Goal: Find specific page/section: Find specific page/section

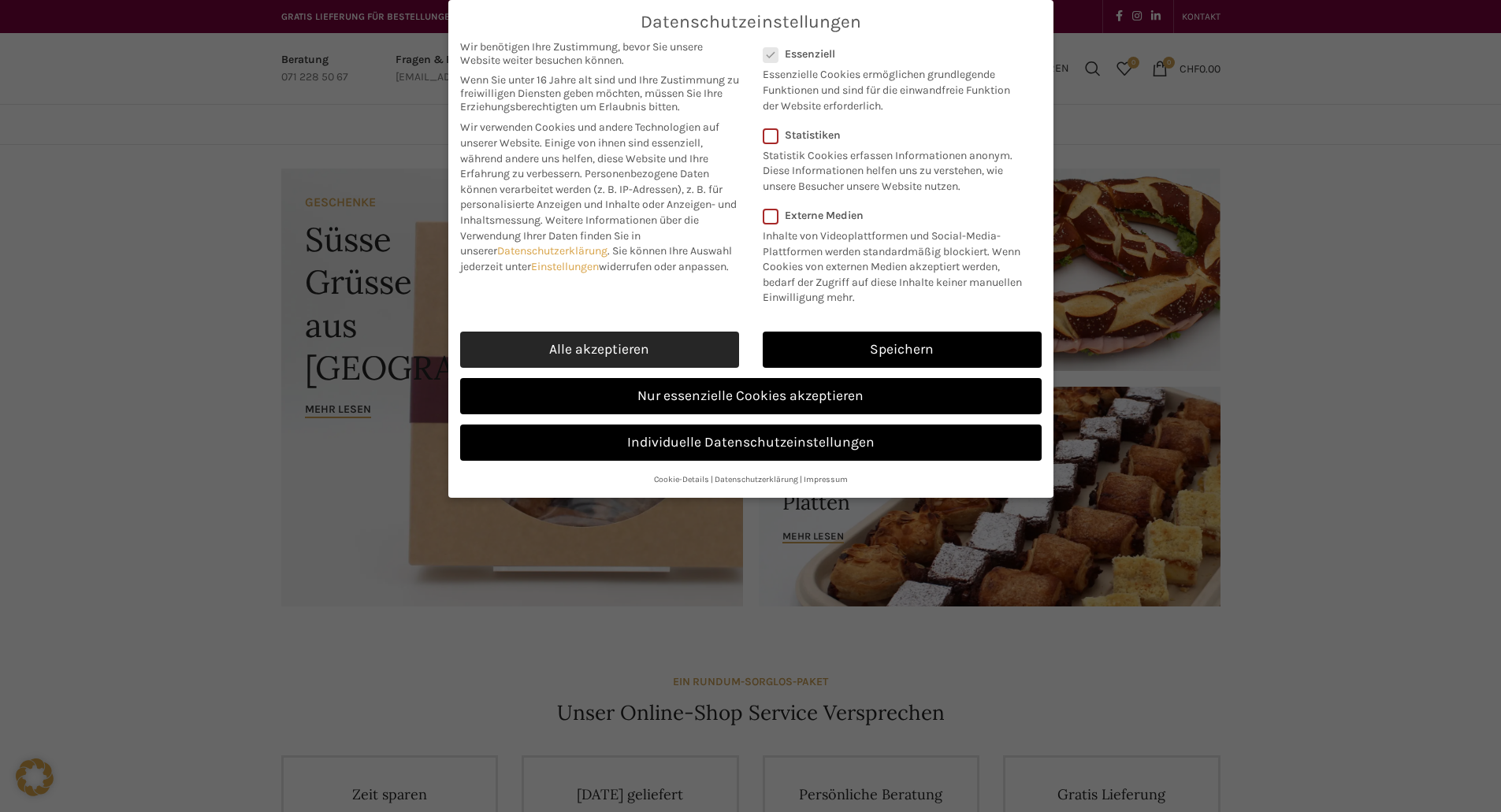
click at [606, 346] on link "Alle akzeptieren" at bounding box center [599, 349] width 279 height 36
checkbox input "true"
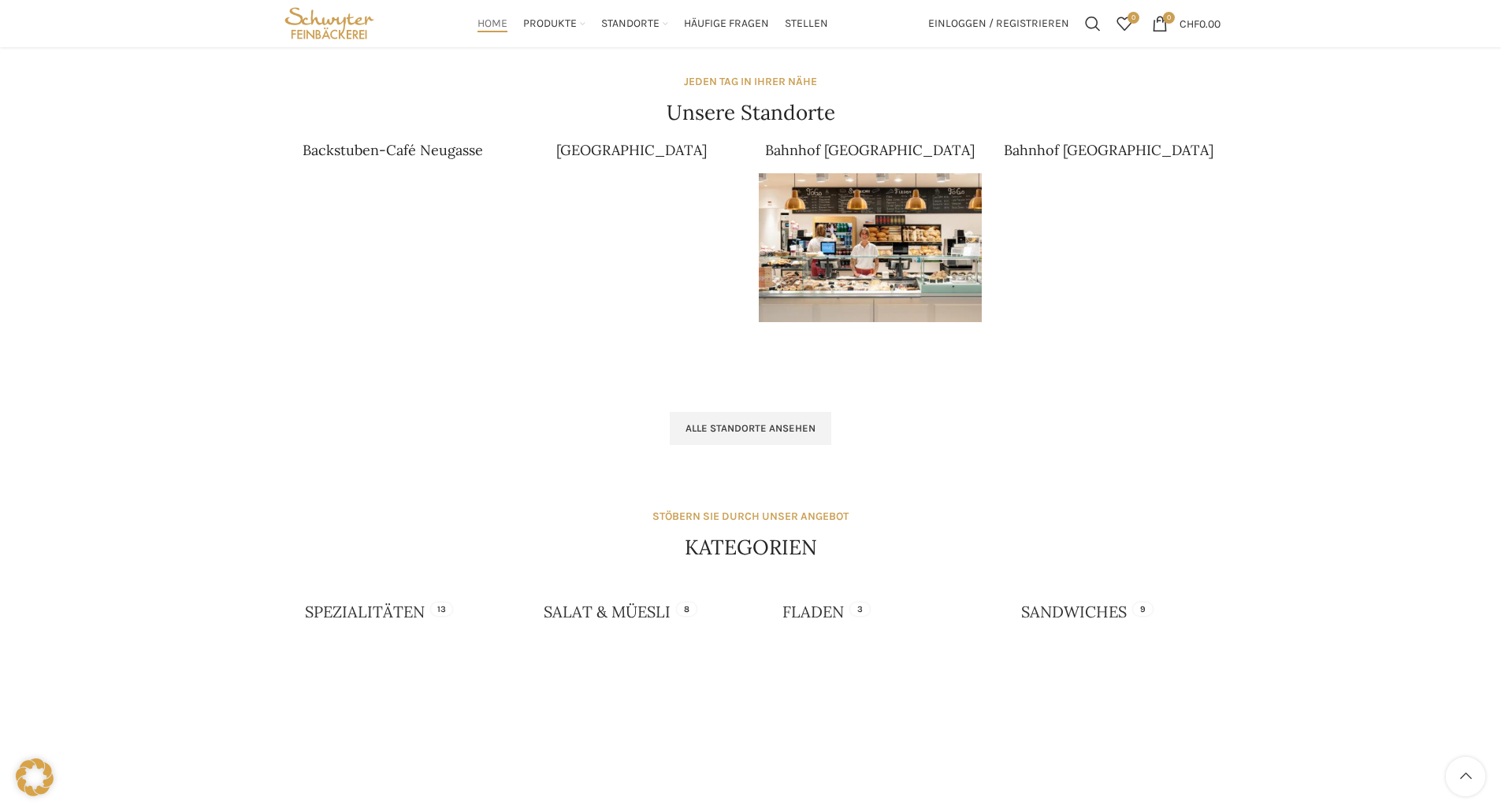
scroll to position [947, 0]
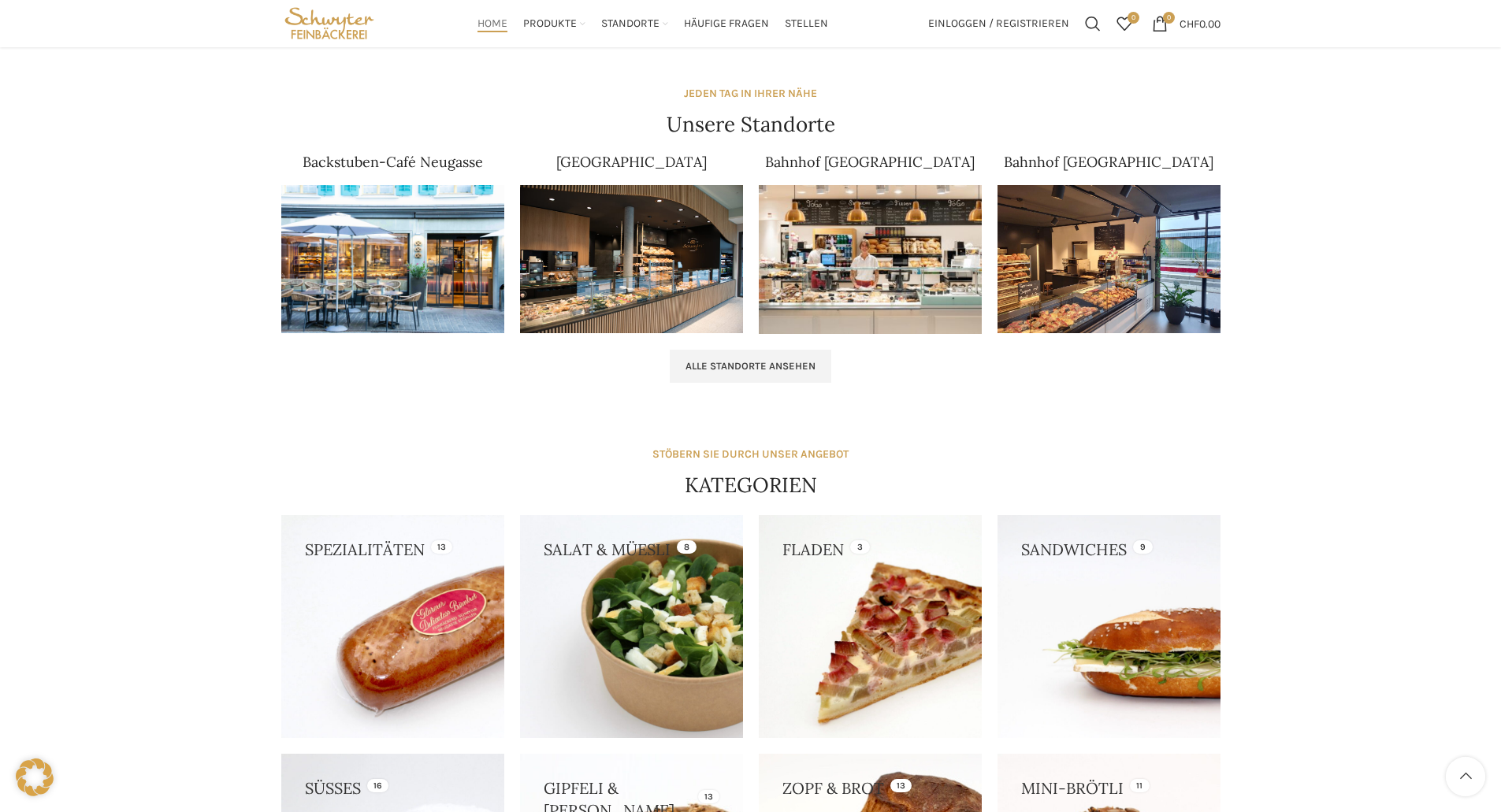
click at [434, 260] on img at bounding box center [393, 259] width 223 height 149
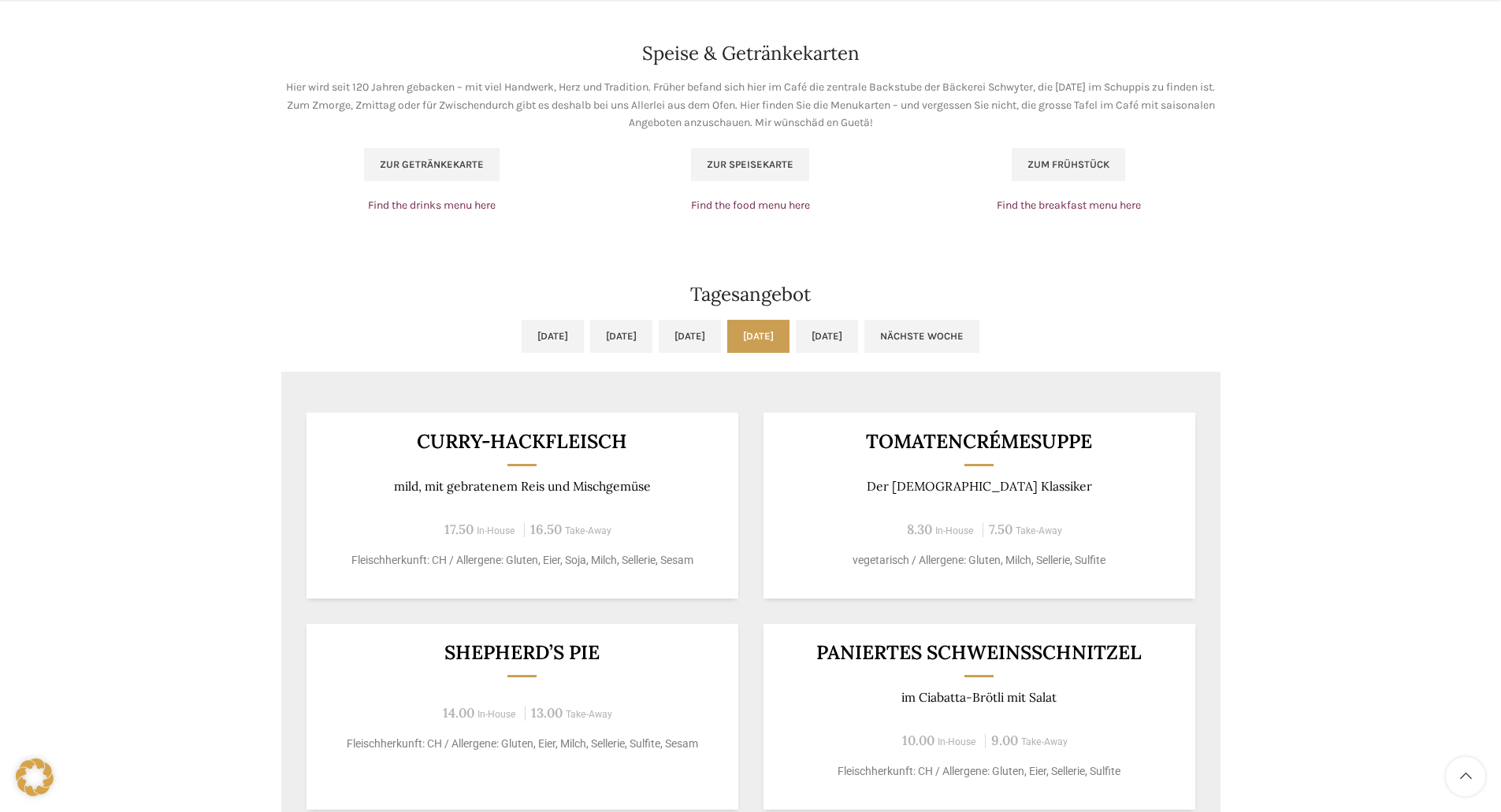
scroll to position [1102, 0]
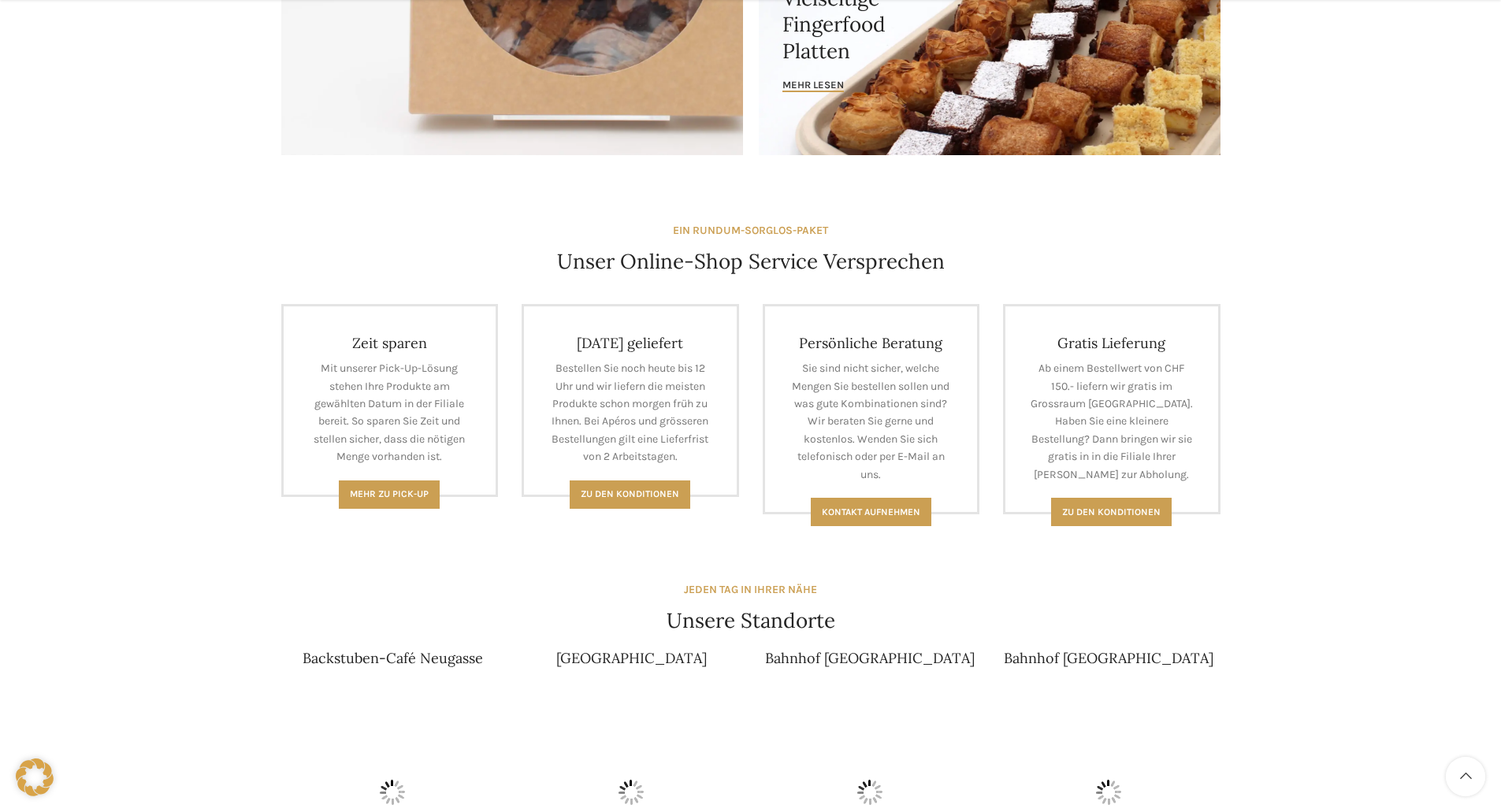
scroll to position [708, 0]
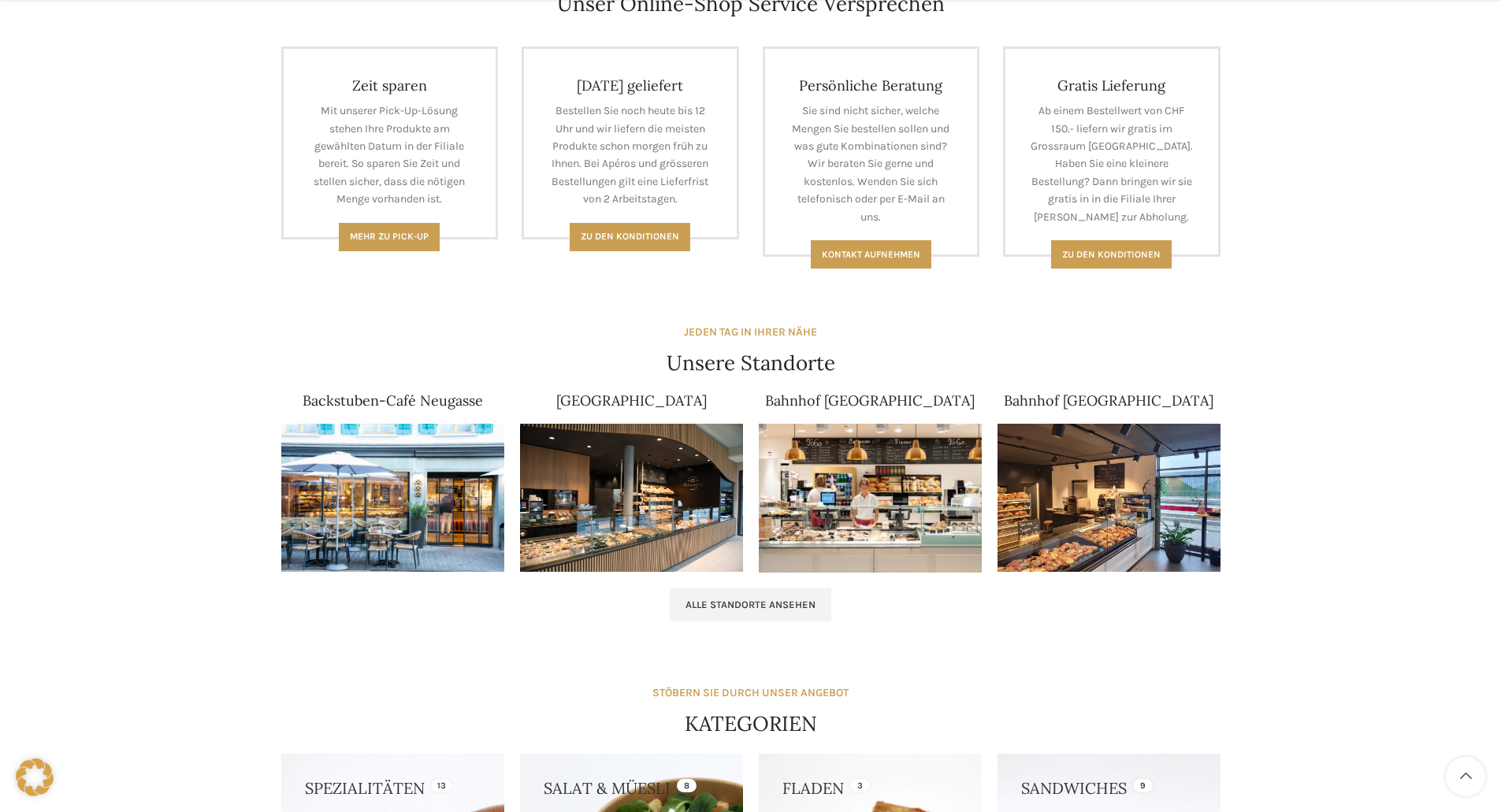
click at [373, 471] on img at bounding box center [393, 498] width 223 height 149
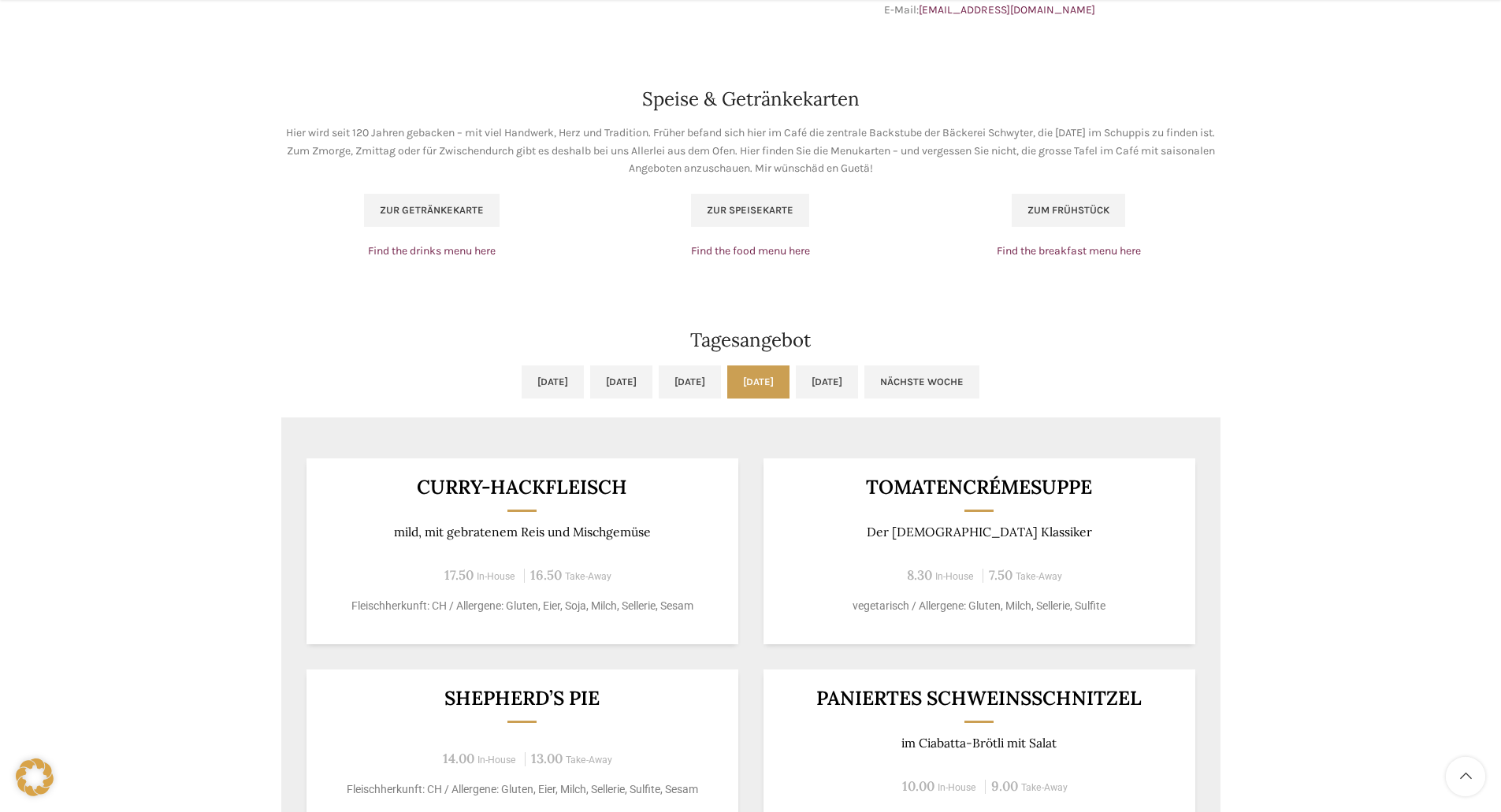
scroll to position [1024, 0]
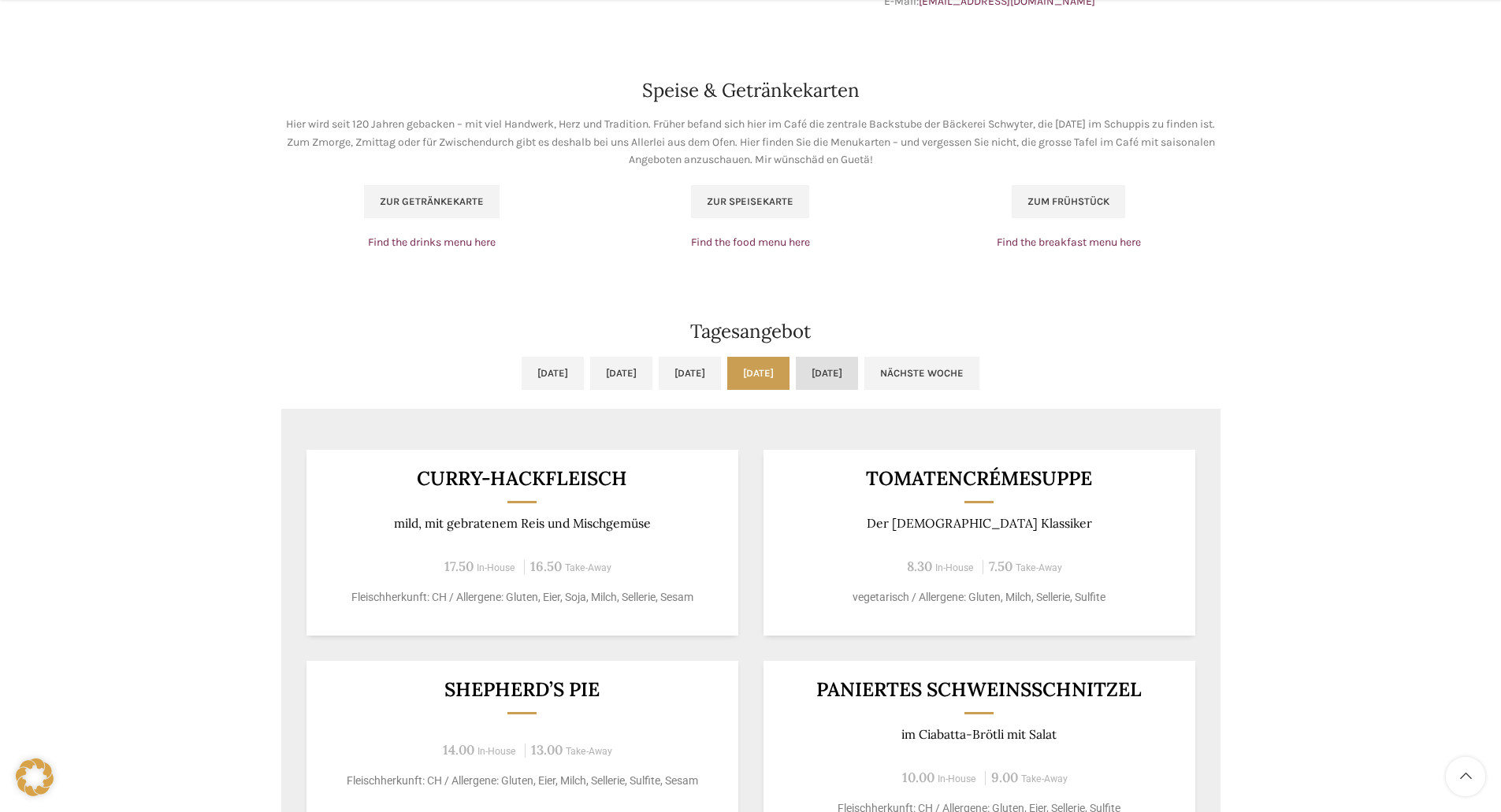
click at [858, 380] on link "[DATE]" at bounding box center [827, 374] width 62 height 33
click at [789, 370] on link "Do, 25.09.2025" at bounding box center [758, 374] width 62 height 33
click at [858, 370] on link "Fr, 26.09.2025" at bounding box center [827, 374] width 62 height 33
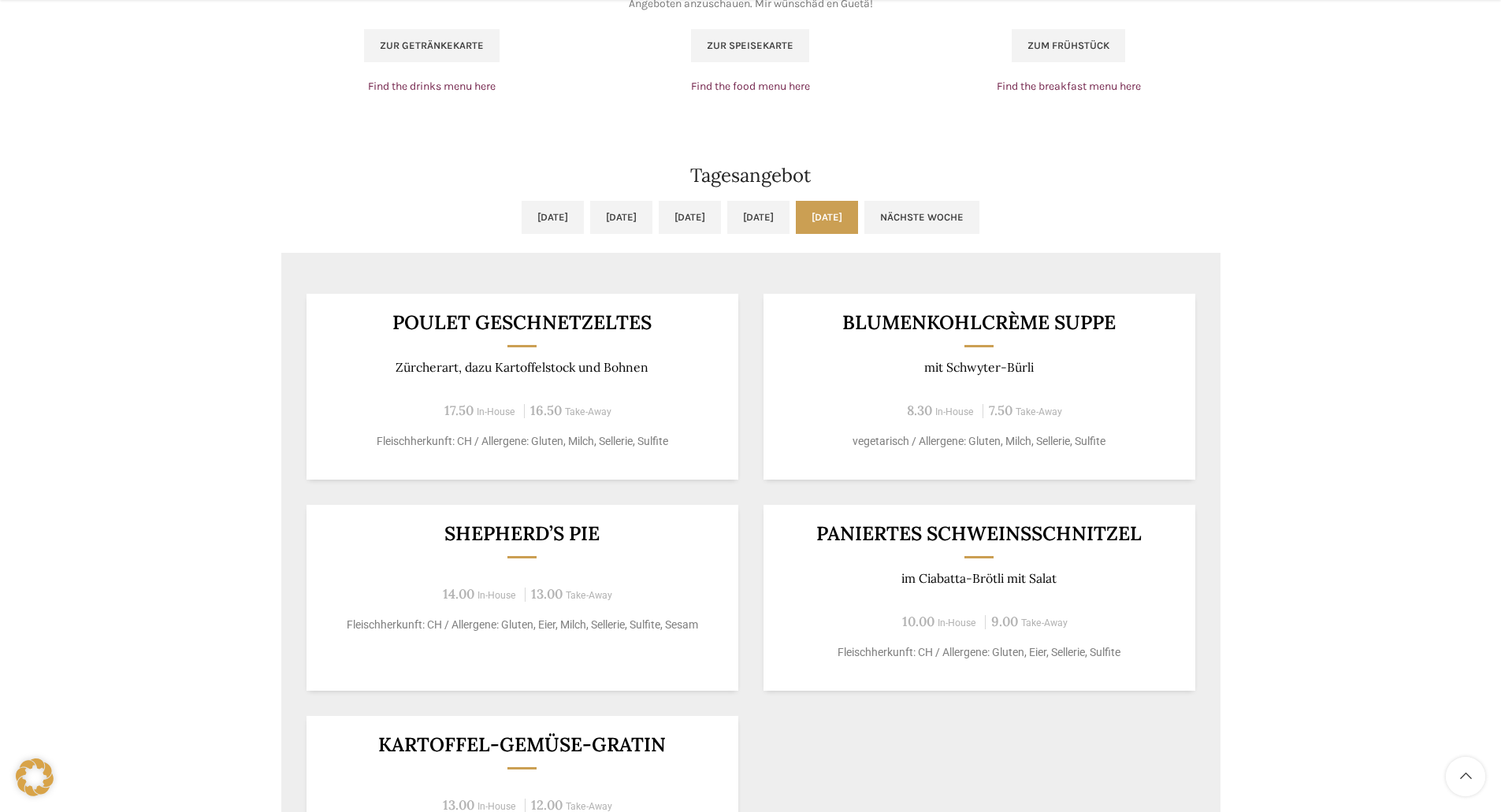
scroll to position [1260, 0]
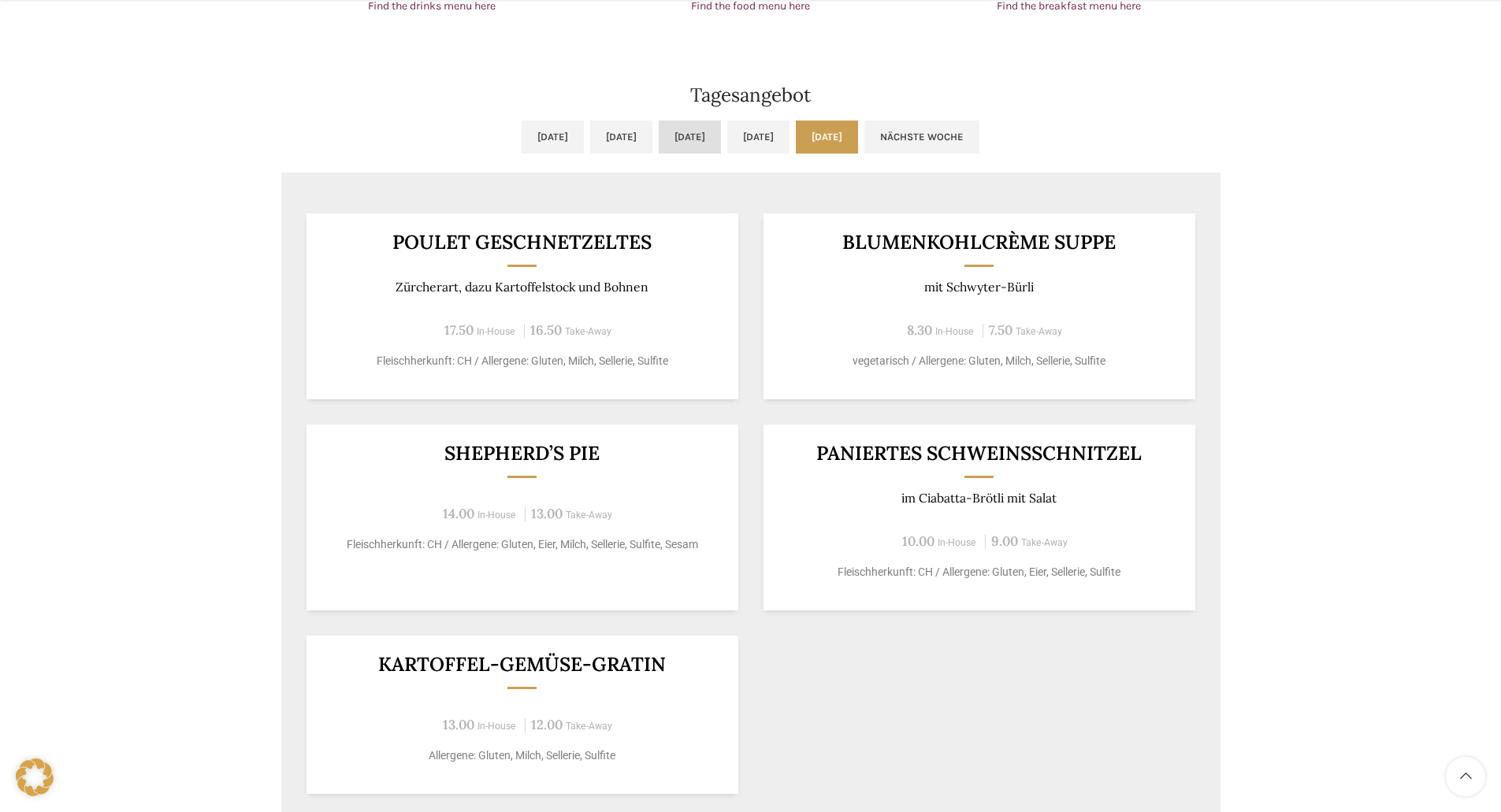
click at [701, 134] on link "Mi, 24.09.2025" at bounding box center [689, 137] width 62 height 33
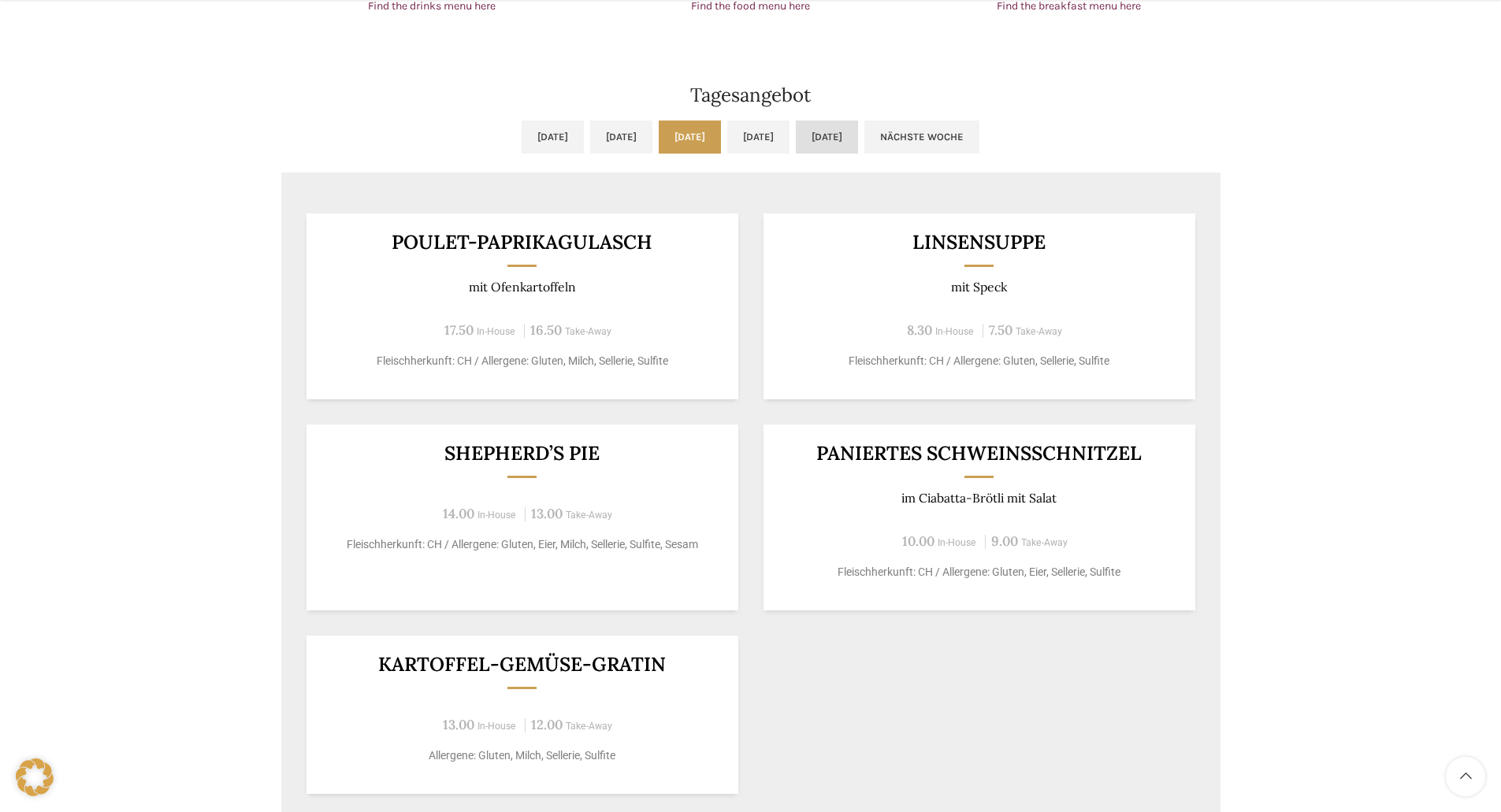
click at [858, 141] on link "Fr, 26.09.2025" at bounding box center [827, 137] width 62 height 33
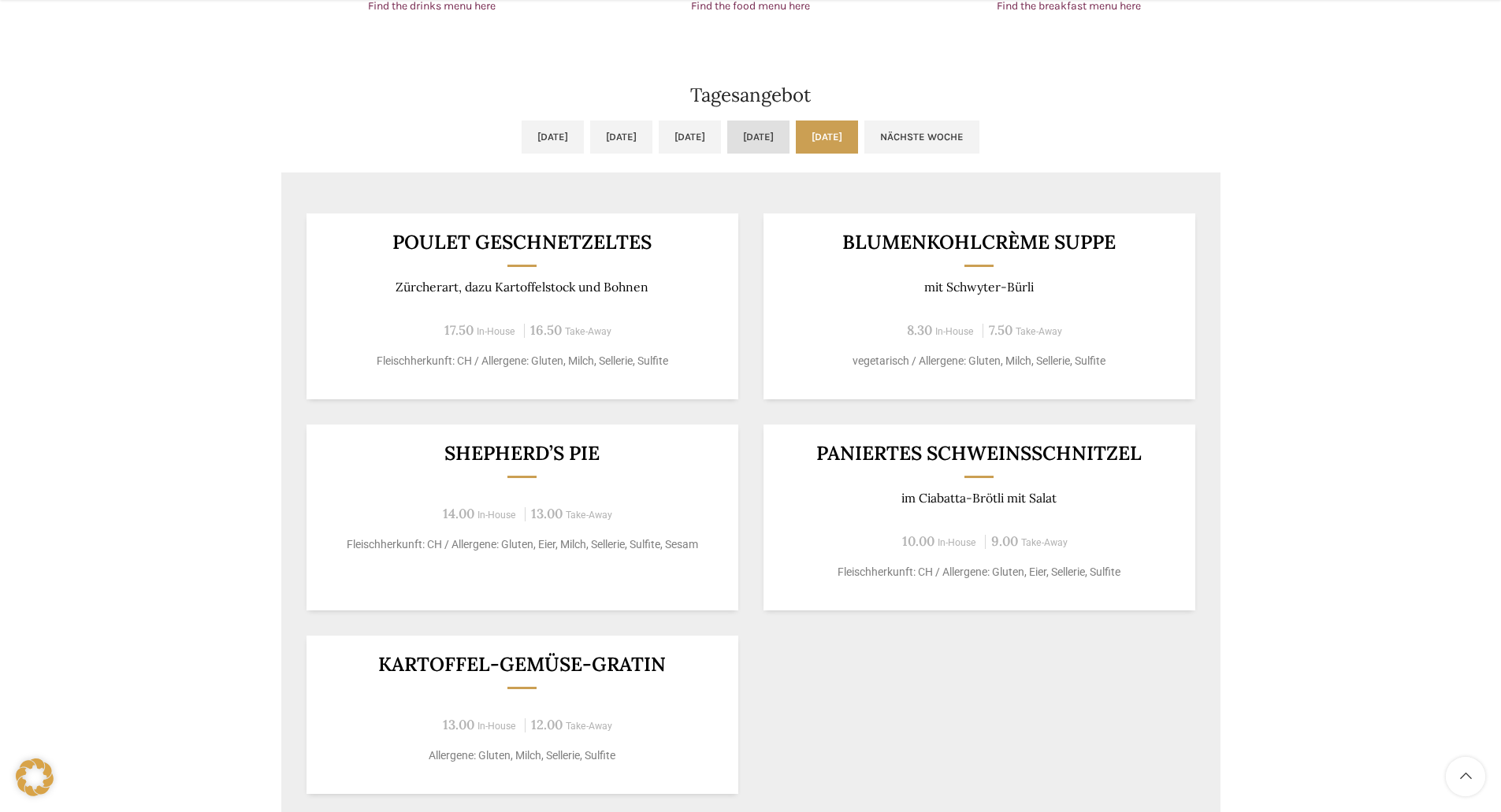
click at [781, 134] on link "Do, 25.09.2025" at bounding box center [758, 137] width 62 height 33
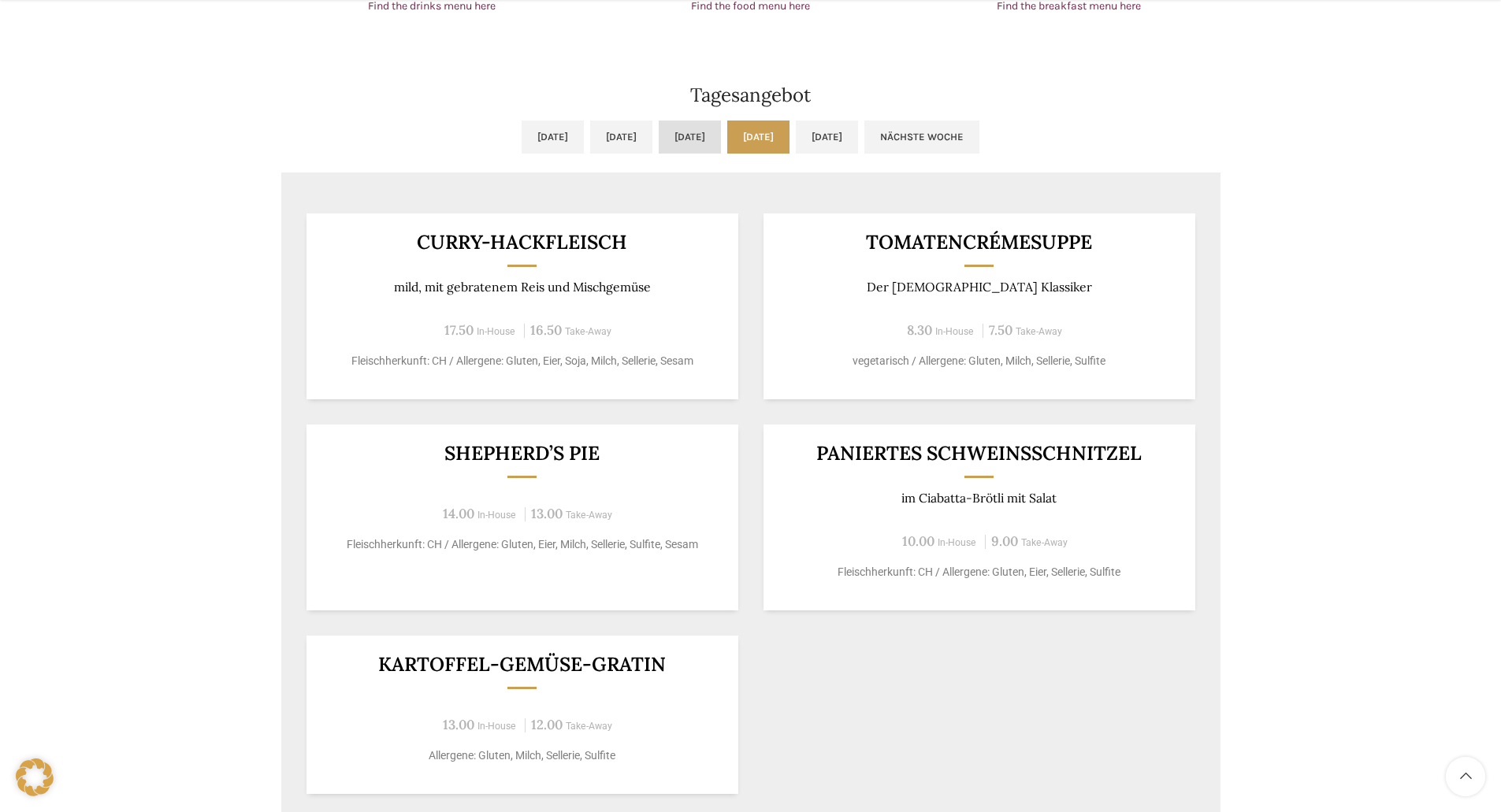
click at [685, 134] on link "Mi, 24.09.2025" at bounding box center [689, 137] width 62 height 33
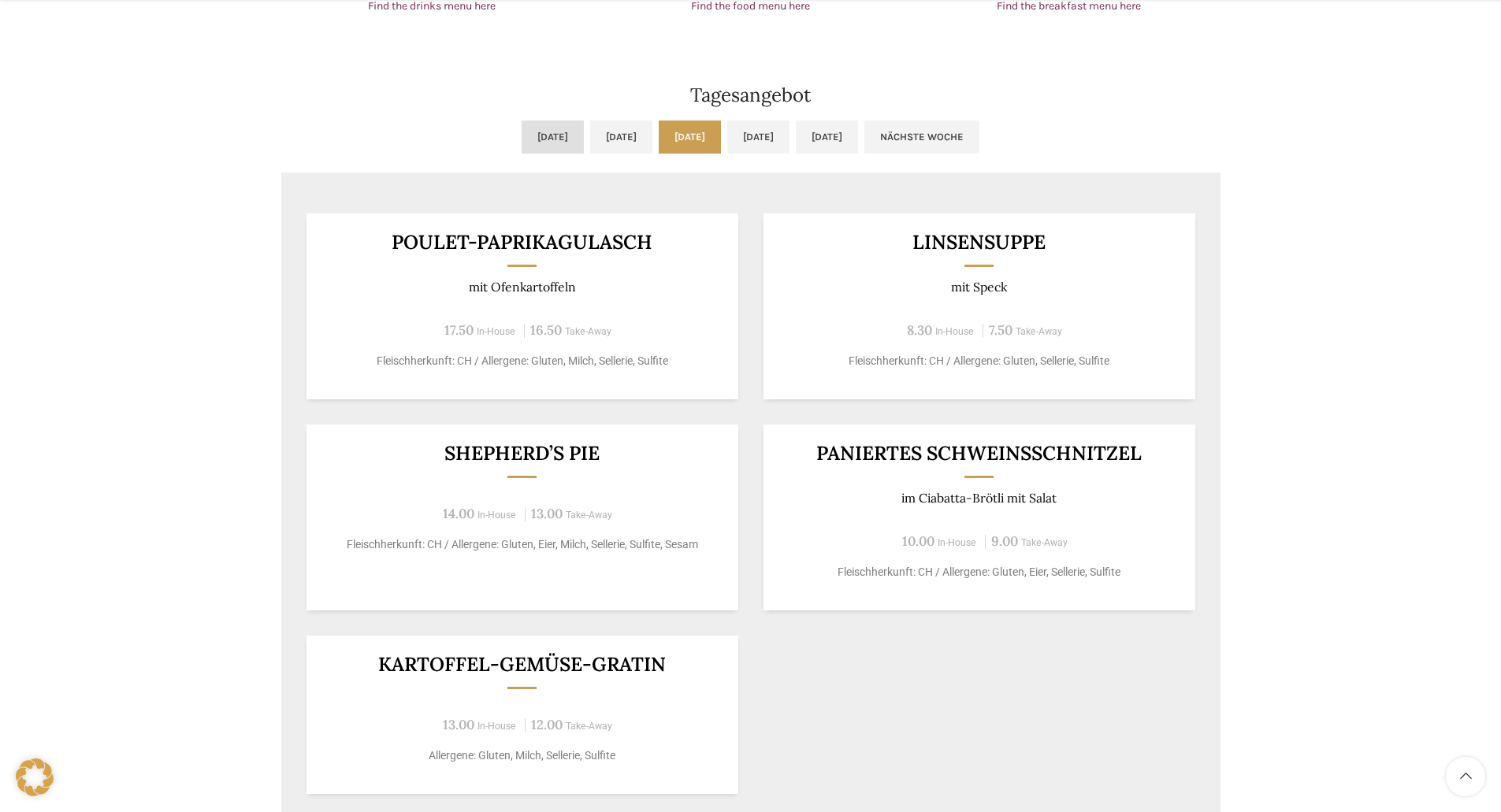
click at [522, 133] on link "Mo, 22.09.2025" at bounding box center [553, 137] width 62 height 33
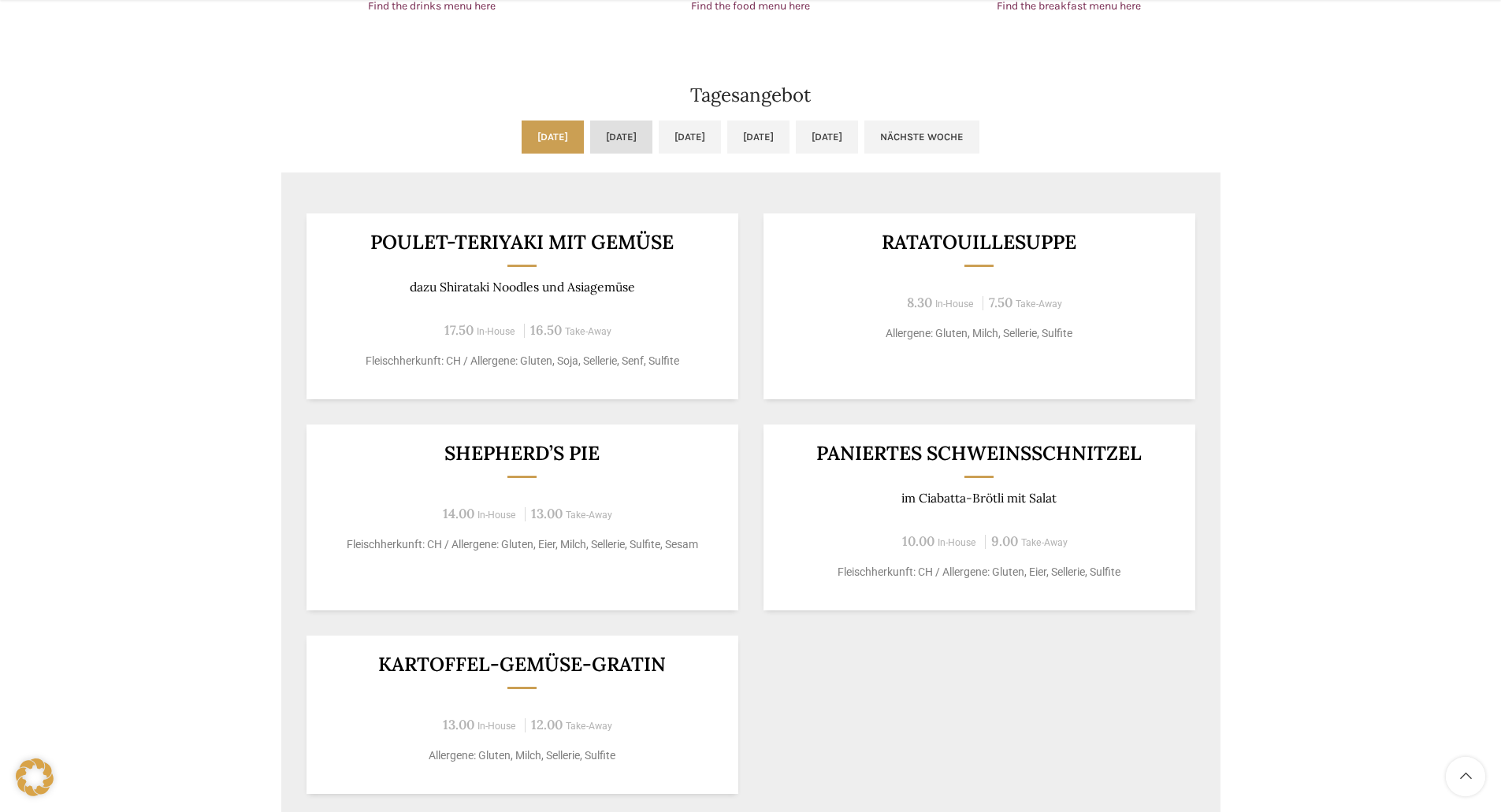
click at [591, 134] on link "Di, 23.09.2025" at bounding box center [622, 137] width 62 height 33
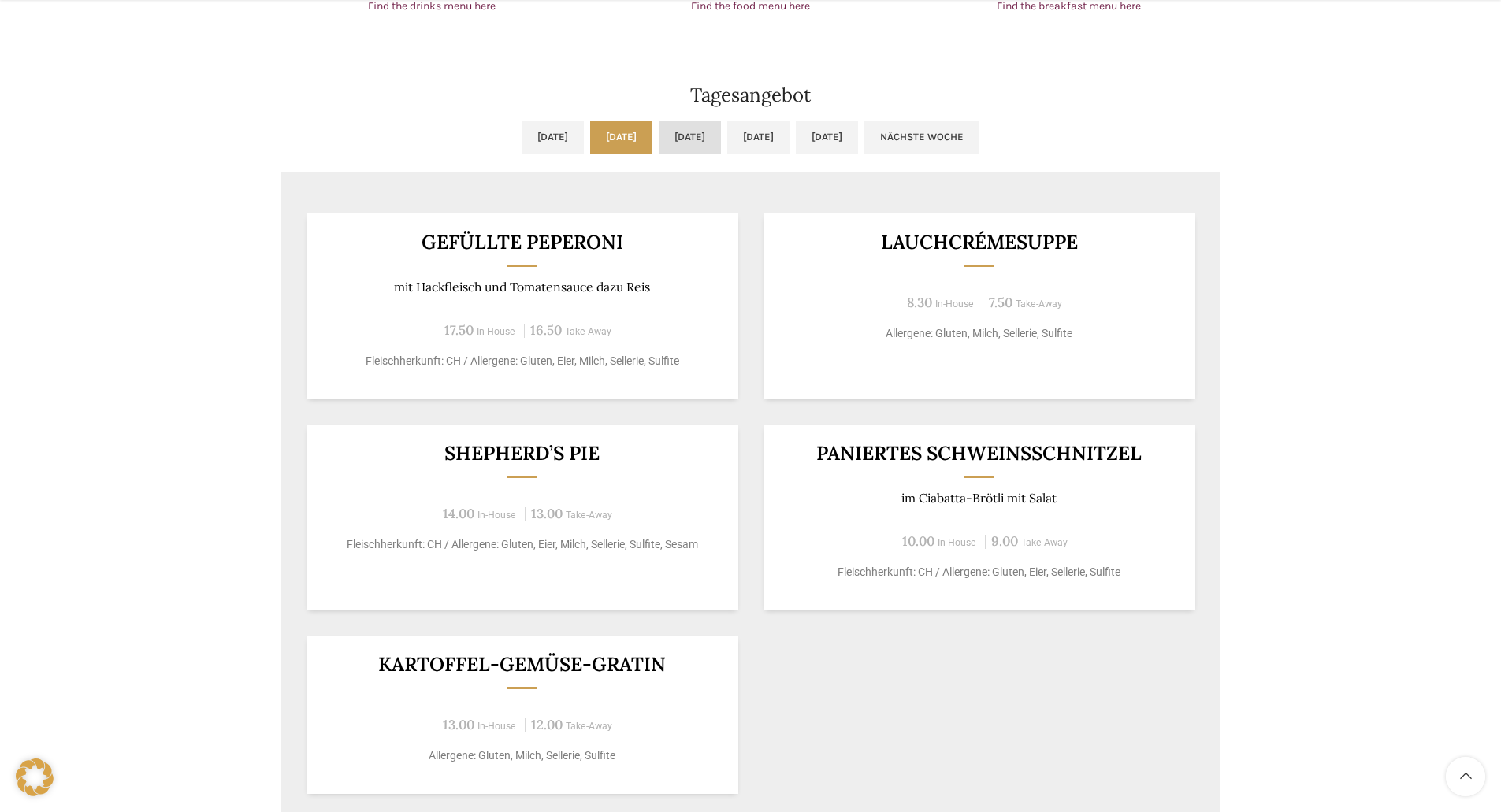
click at [661, 134] on link "Mi, 24.09.2025" at bounding box center [689, 137] width 62 height 33
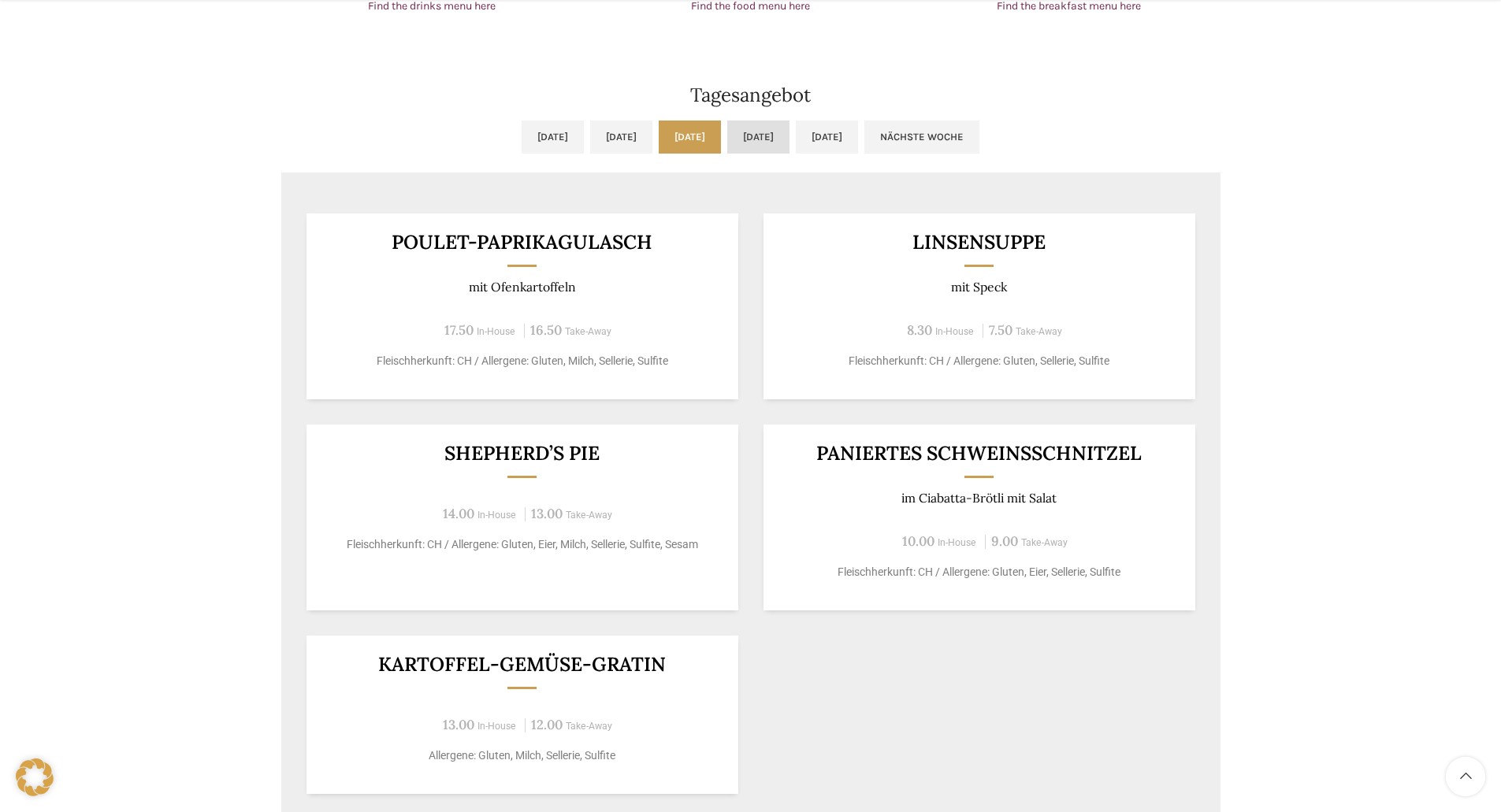
click at [777, 134] on link "Do, 25.09.2025" at bounding box center [758, 137] width 62 height 33
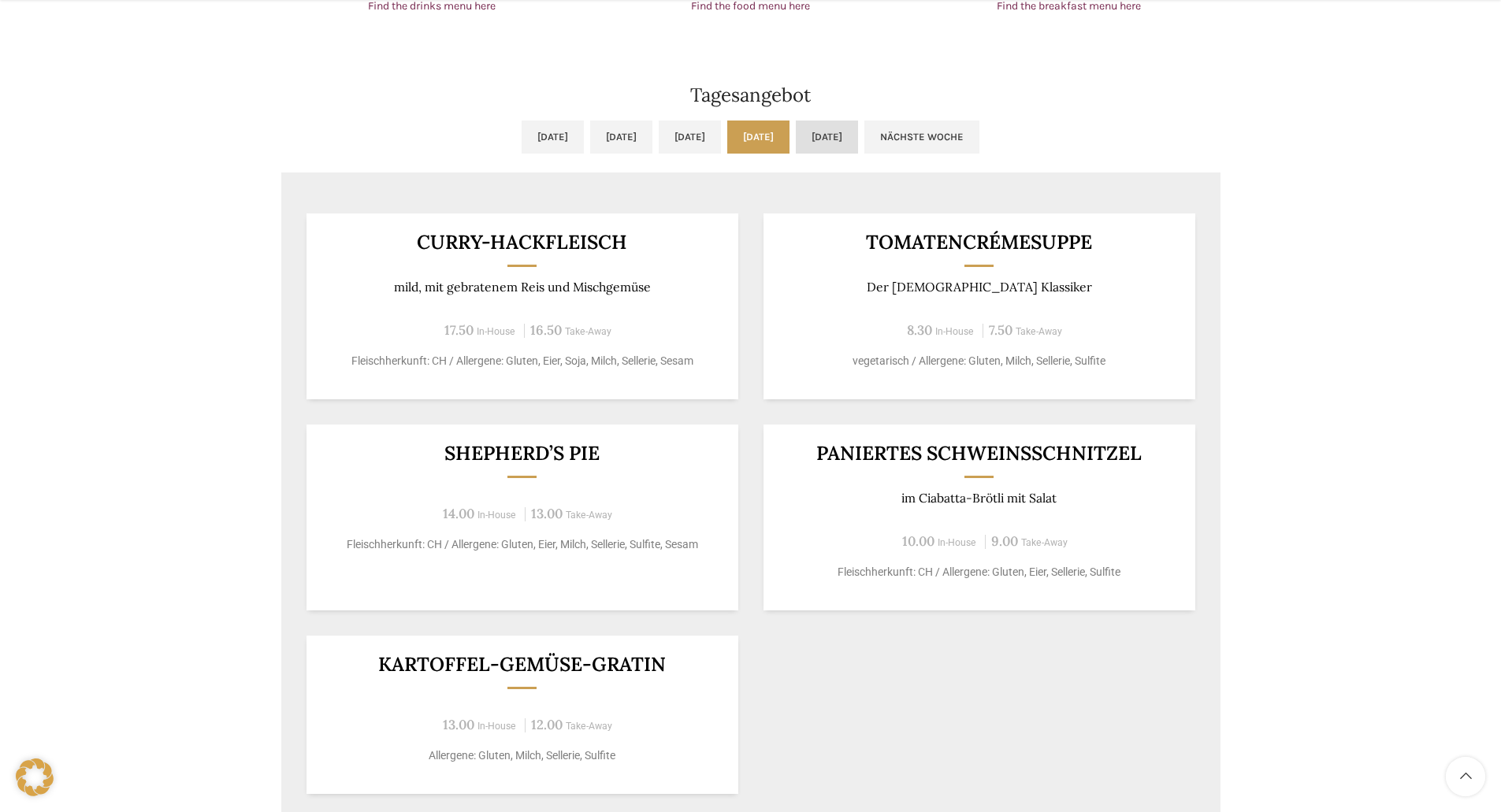
click at [858, 136] on link "Fr, 26.09.2025" at bounding box center [827, 137] width 62 height 33
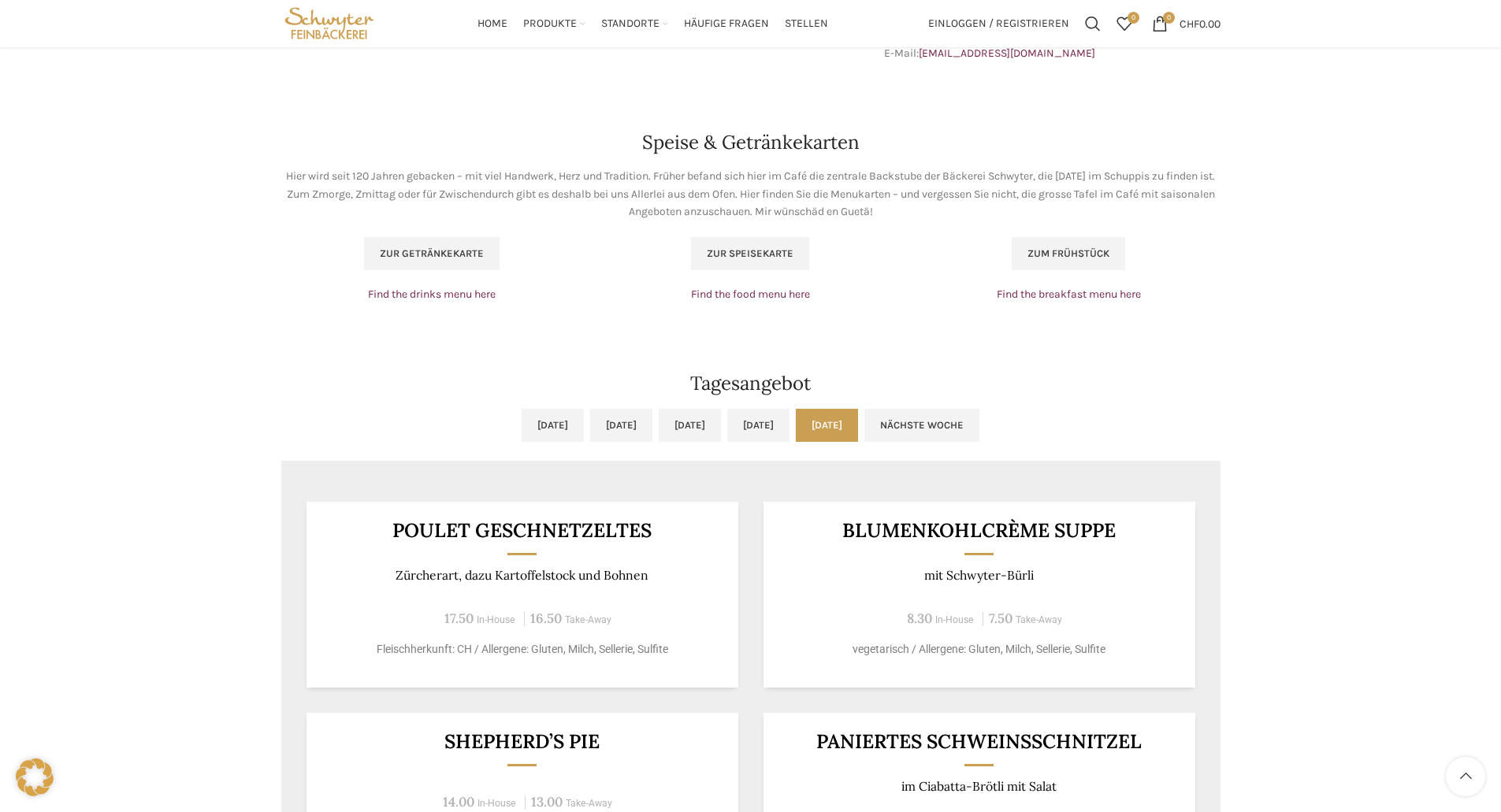
scroll to position [946, 0]
